Goal: Use online tool/utility

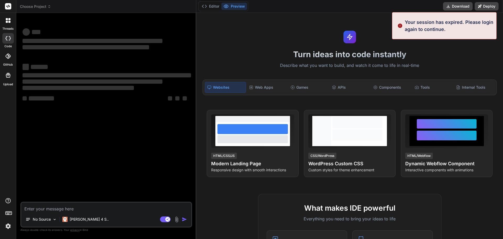
type textarea "x"
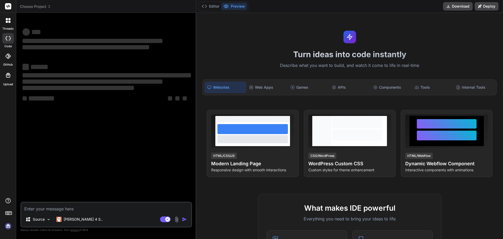
type textarea "x"
